Goal: Navigation & Orientation: Understand site structure

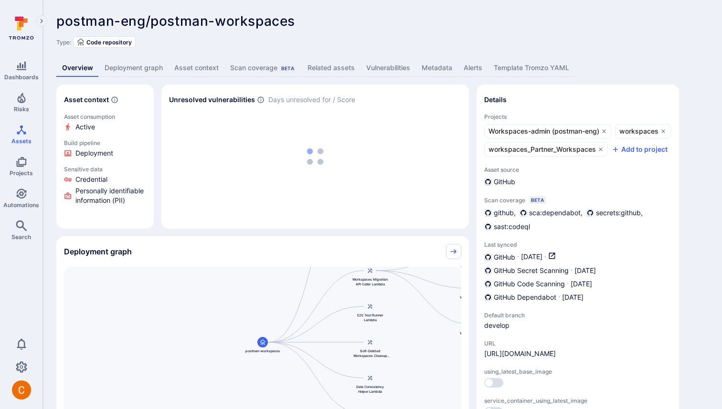
click at [144, 66] on link "Deployment graph" at bounding box center [134, 68] width 70 height 18
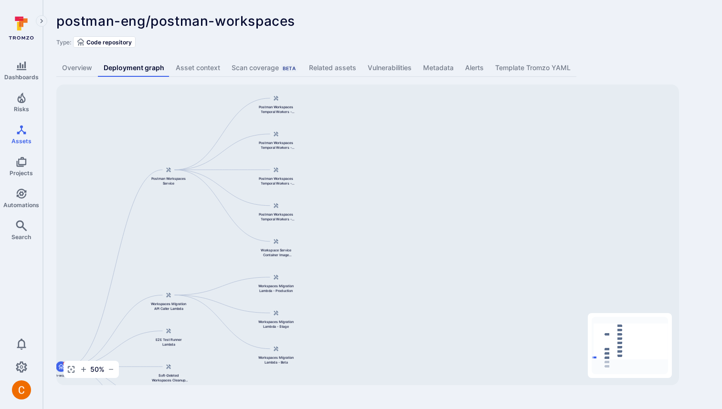
drag, startPoint x: 395, startPoint y: 206, endPoint x: 195, endPoint y: 246, distance: 204.1
click at [195, 246] on div "Postman Workspaces Service postman-workspaces Workspaces Migration API Caller L…" at bounding box center [367, 235] width 623 height 301
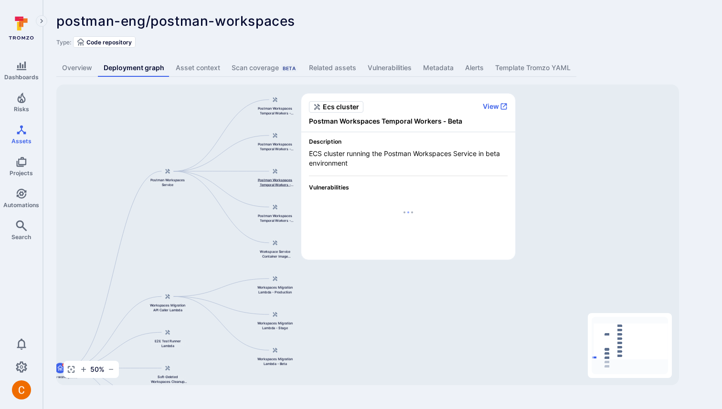
click at [271, 174] on div at bounding box center [275, 171] width 11 height 11
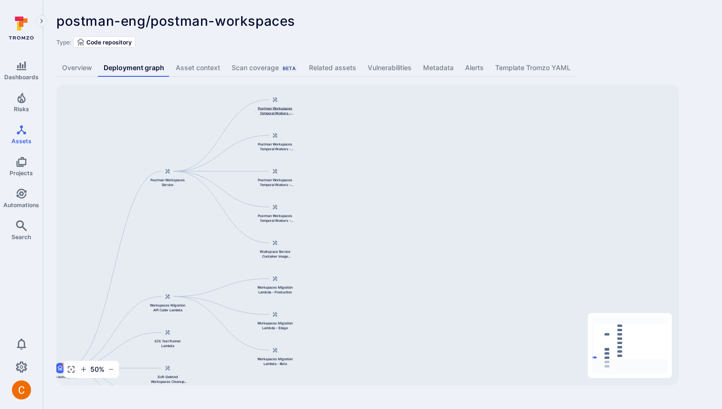
click at [268, 109] on span "Postman Workspaces Temporal Workers - Production" at bounding box center [275, 111] width 38 height 10
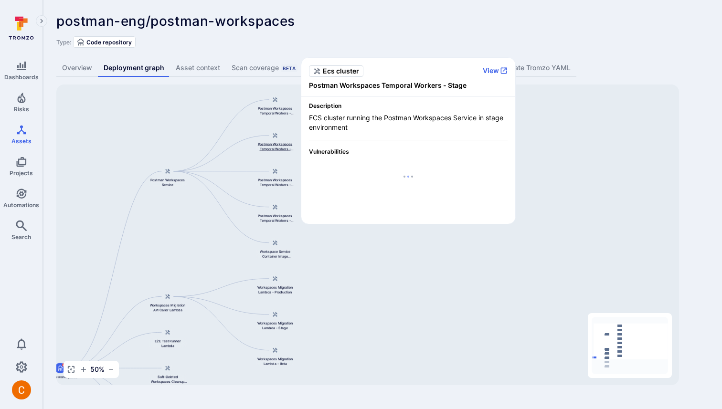
click at [272, 143] on span "Postman Workspaces Temporal Workers - Stage" at bounding box center [275, 147] width 38 height 10
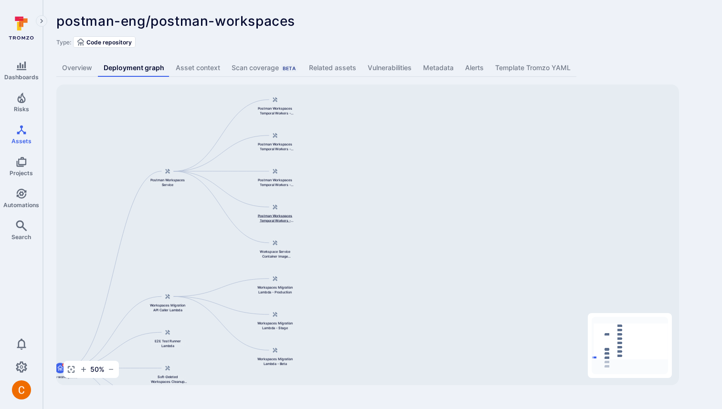
click at [272, 212] on div at bounding box center [275, 207] width 11 height 11
